Goal: Use online tool/utility: Utilize a website feature to perform a specific function

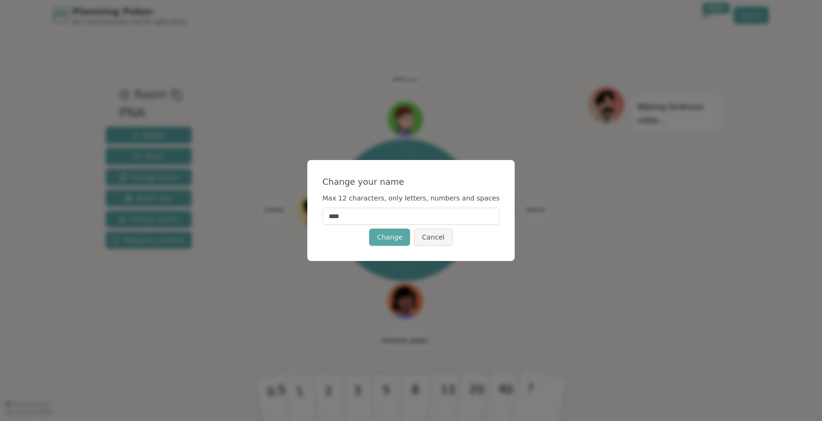
click at [354, 222] on input "****" at bounding box center [411, 215] width 177 height 17
type input "*"
type input "****"
click at [387, 241] on button "Change" at bounding box center [389, 236] width 41 height 17
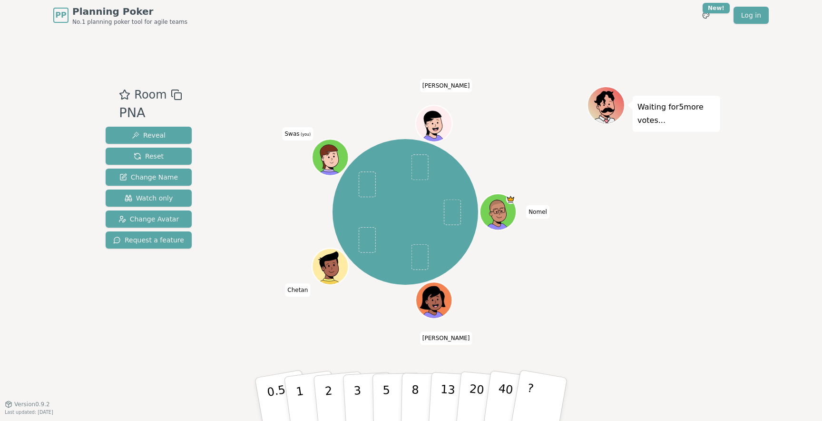
click at [326, 166] on div at bounding box center [331, 169] width 35 height 32
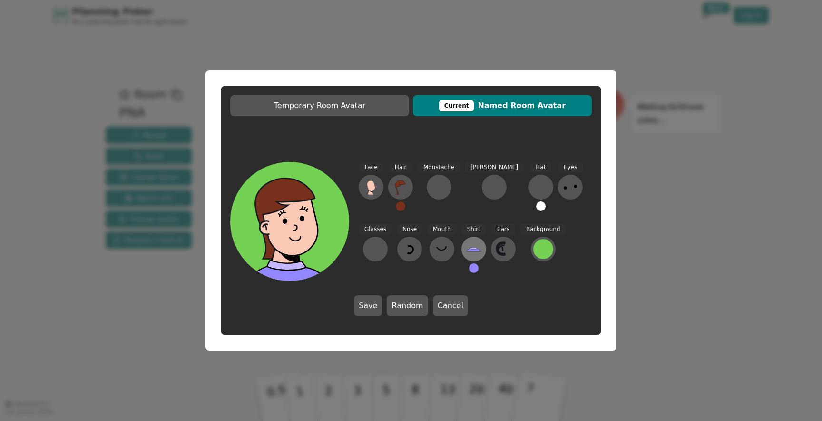
click at [466, 243] on icon at bounding box center [473, 248] width 15 height 15
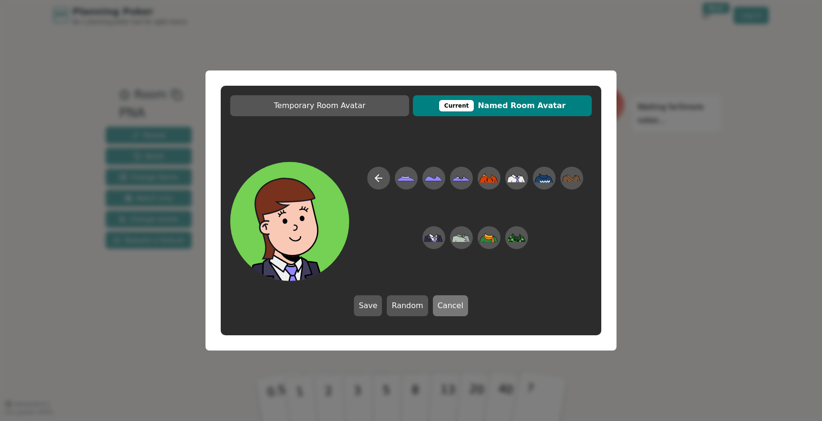
click at [441, 305] on button "Cancel" at bounding box center [450, 305] width 35 height 21
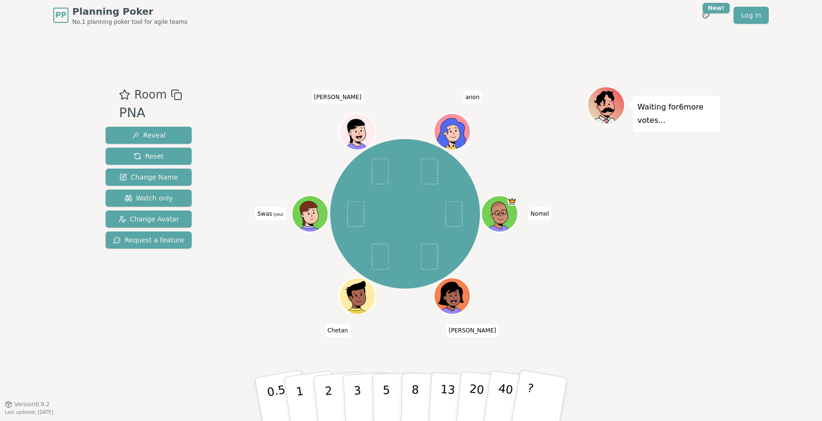
click at [315, 209] on icon at bounding box center [311, 211] width 29 height 4
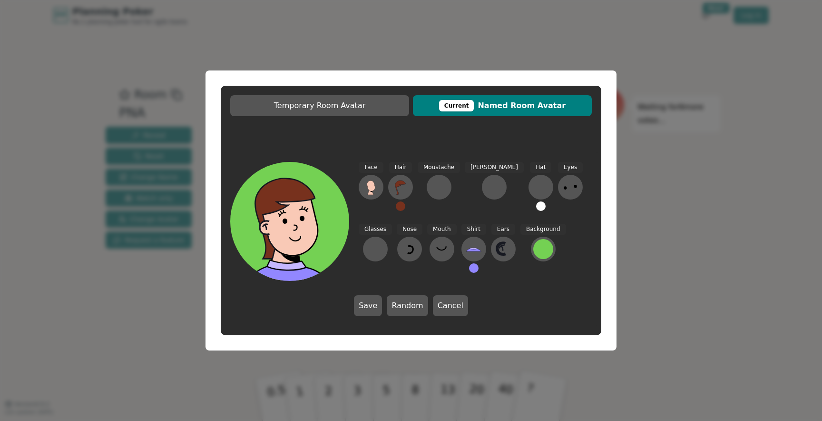
click at [283, 240] on icon at bounding box center [295, 239] width 59 height 18
click at [452, 313] on button "Cancel" at bounding box center [450, 305] width 35 height 21
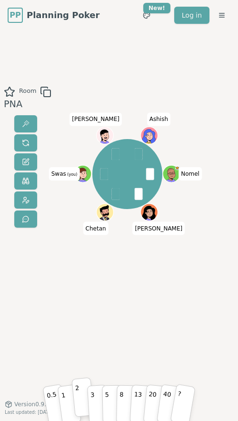
click at [79, 396] on p "2" at bounding box center [78, 397] width 7 height 32
click at [106, 403] on p "5" at bounding box center [107, 397] width 4 height 32
click at [79, 398] on p "2" at bounding box center [78, 397] width 7 height 32
click at [104, 178] on span at bounding box center [104, 174] width 8 height 12
click at [81, 405] on button "2" at bounding box center [82, 396] width 23 height 39
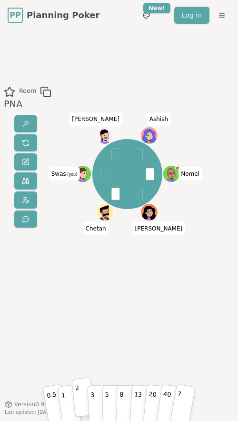
click at [79, 396] on button "2" at bounding box center [82, 396] width 23 height 39
